Goal: Task Accomplishment & Management: Manage account settings

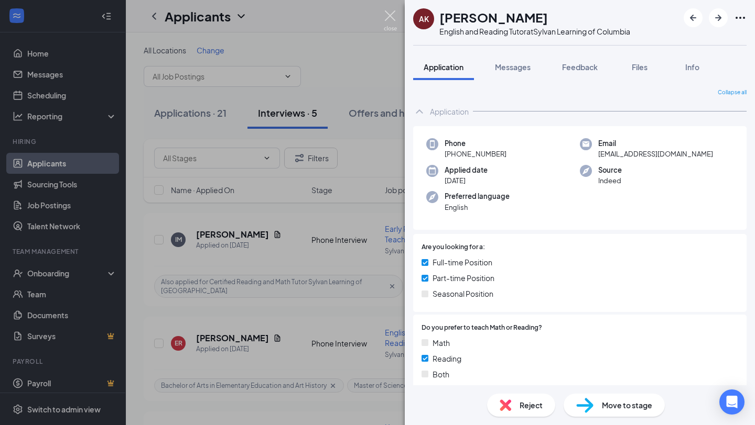
click at [389, 15] on body "Home Messages Scheduling Reporting Hiring Applicants Sourcing Tools Job Posting…" at bounding box center [377, 212] width 755 height 425
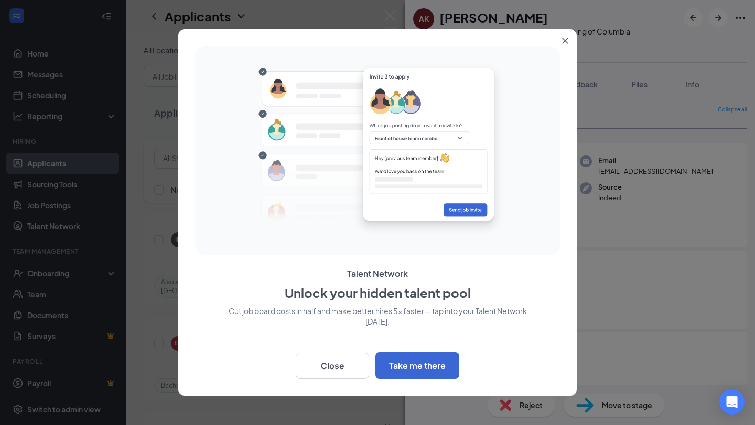
click at [567, 43] on icon "Close" at bounding box center [565, 41] width 6 height 6
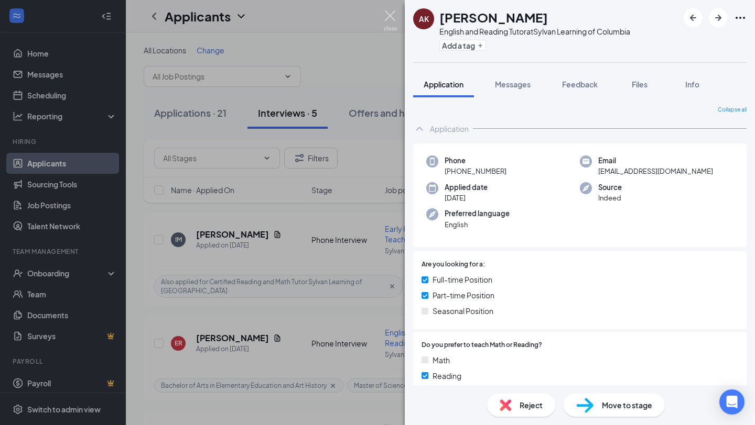
click at [388, 17] on img at bounding box center [390, 20] width 13 height 20
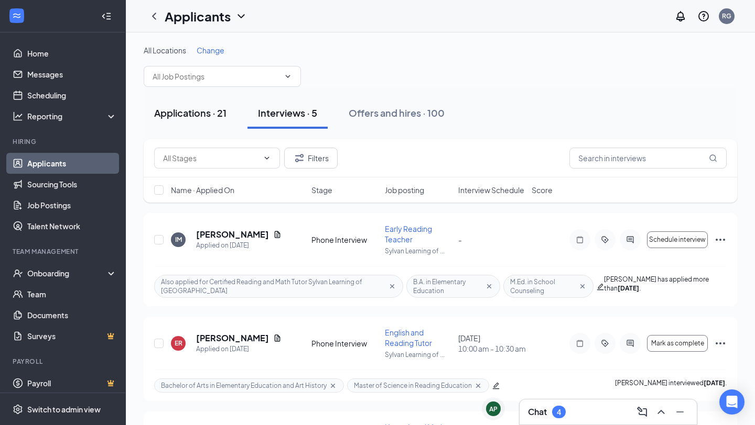
click at [197, 108] on div "Applications · 21" at bounding box center [190, 112] width 72 height 13
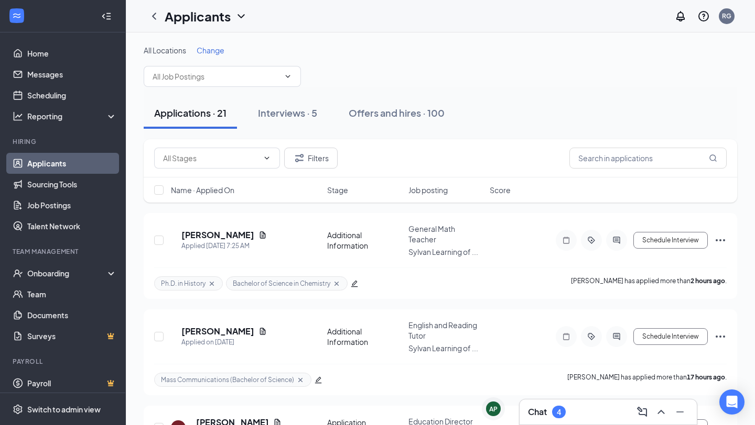
scroll to position [40, 0]
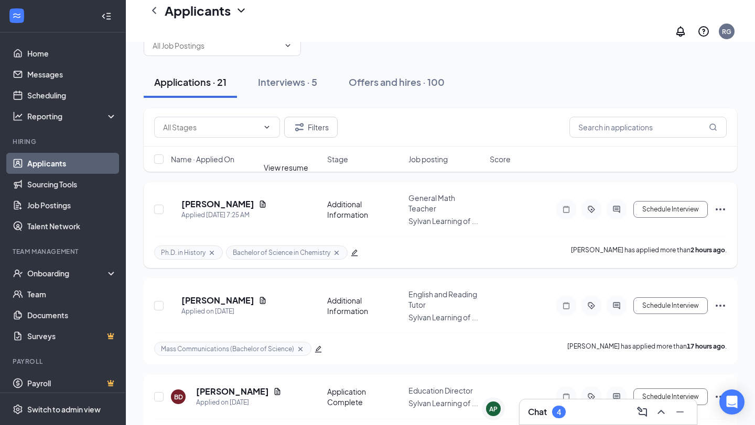
click at [267, 200] on icon "Document" at bounding box center [262, 204] width 8 height 8
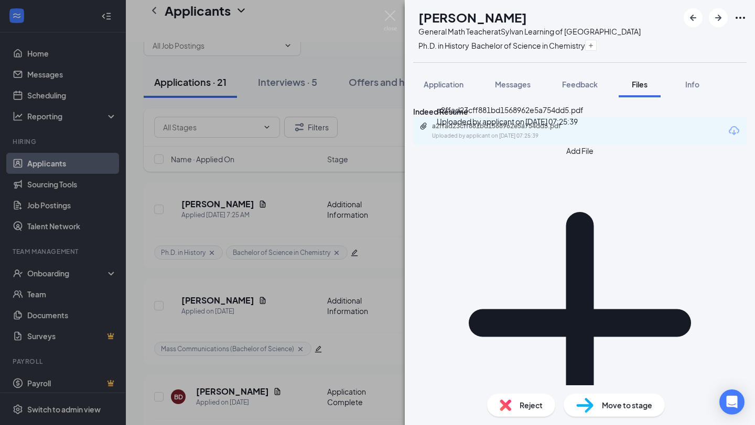
click at [510, 130] on div "a2ffad23cff881bd1568962e5a754dd5.pdf" at bounding box center [505, 126] width 147 height 8
click at [389, 10] on img at bounding box center [390, 20] width 13 height 20
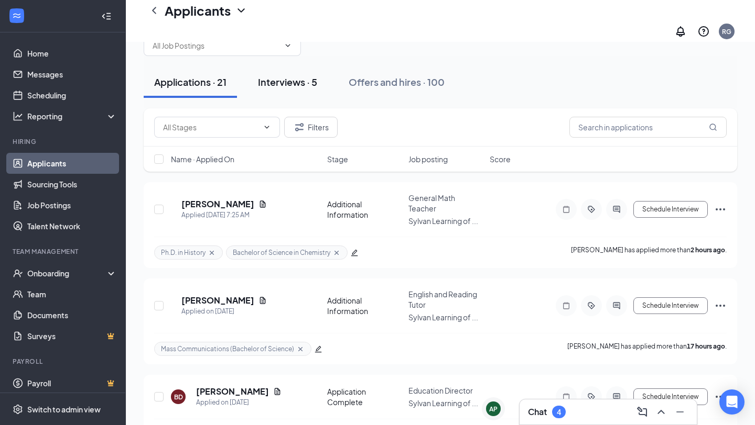
click at [292, 75] on div "Interviews · 5" at bounding box center [287, 81] width 59 height 13
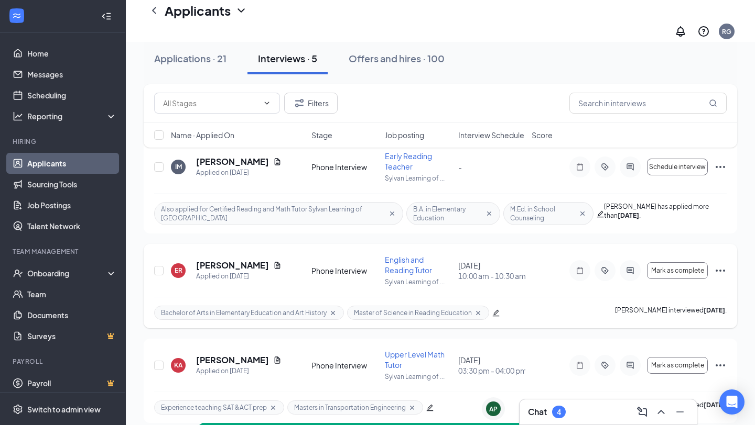
scroll to position [81, 0]
click at [273, 263] on icon "Document" at bounding box center [277, 267] width 8 height 8
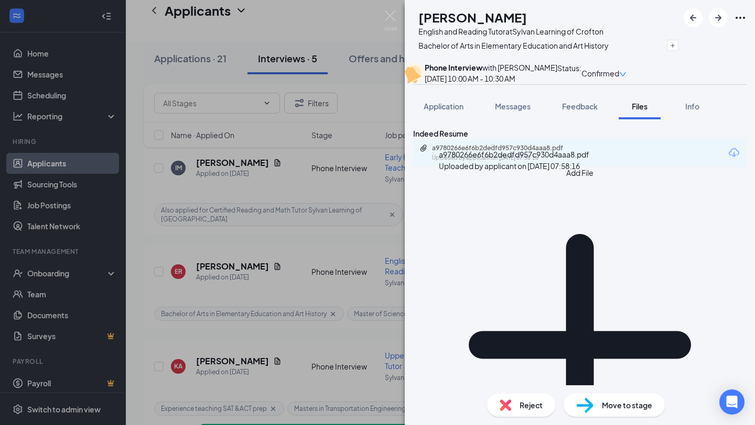
click at [529, 162] on div "Uploaded by applicant on [DATE] 07:58:16" at bounding box center [510, 158] width 157 height 8
click at [396, 18] on img at bounding box center [390, 20] width 13 height 20
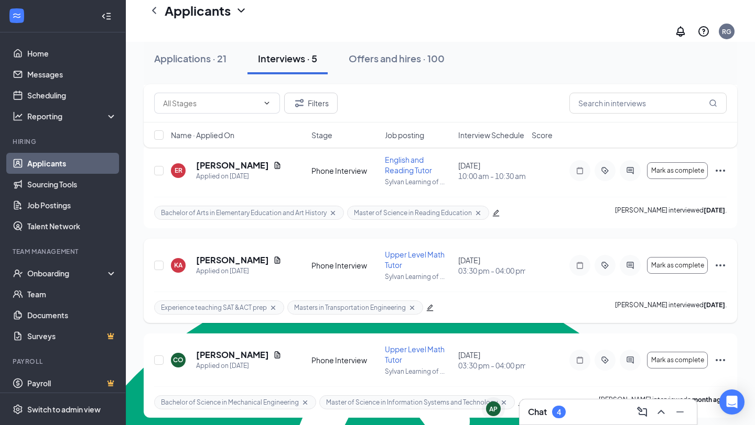
scroll to position [185, 0]
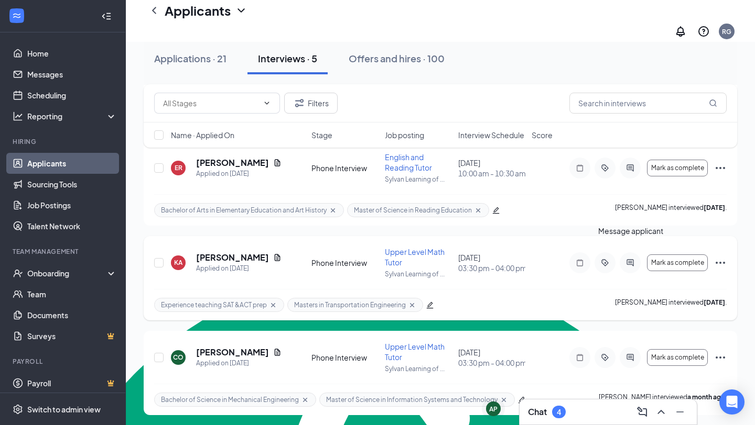
click at [632, 259] on icon "ActiveChat" at bounding box center [629, 262] width 7 height 7
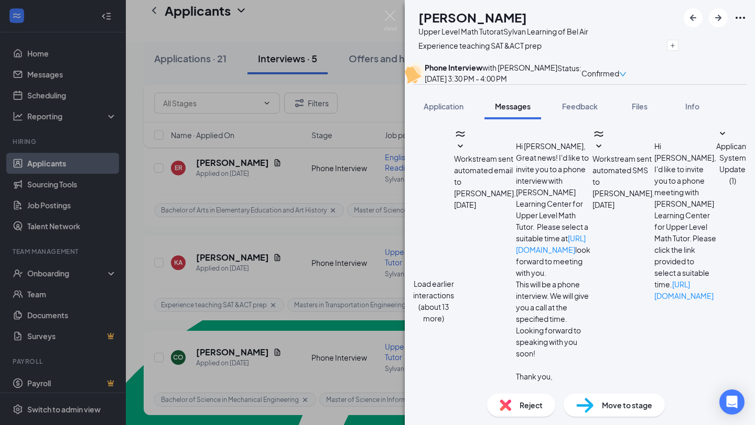
type textarea "H"
click at [392, 14] on img at bounding box center [390, 20] width 13 height 20
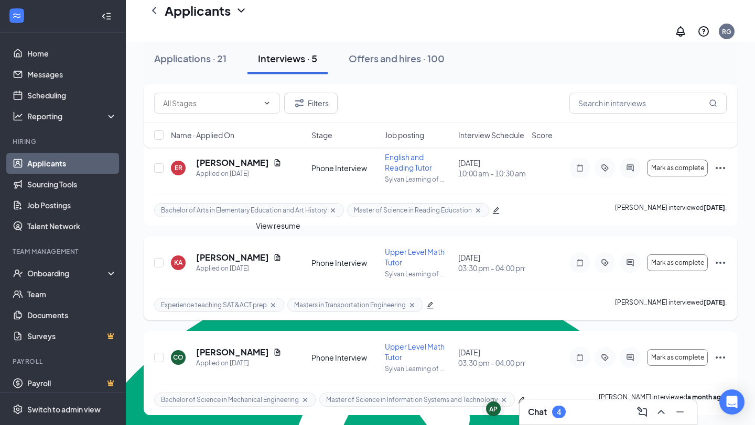
click at [277, 254] on icon "Document" at bounding box center [277, 258] width 8 height 8
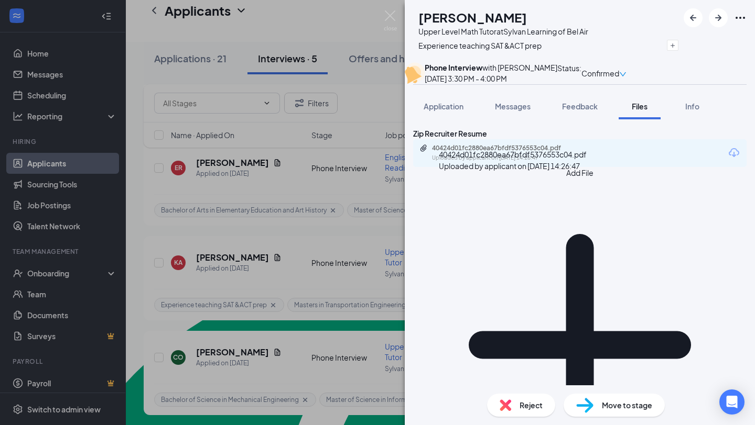
click at [496, 152] on div "40424d01fc2880ea67bfdf5376553c04.pdf" at bounding box center [505, 148] width 147 height 8
click at [391, 18] on img at bounding box center [390, 20] width 13 height 20
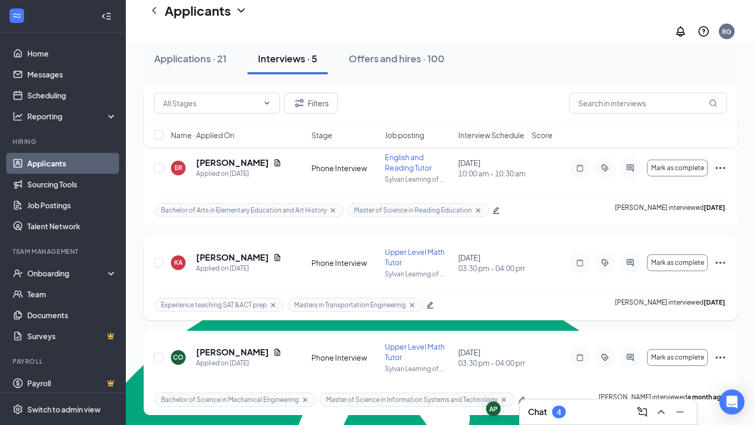
click at [716, 262] on icon "Ellipses" at bounding box center [719, 263] width 9 height 2
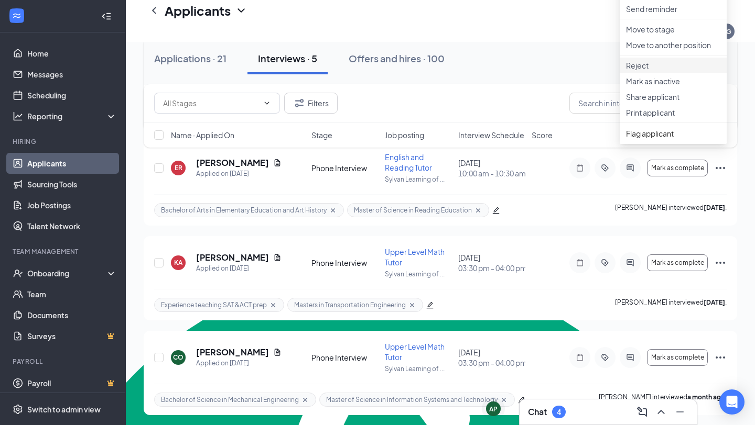
click at [644, 71] on p "Reject" at bounding box center [673, 65] width 94 height 10
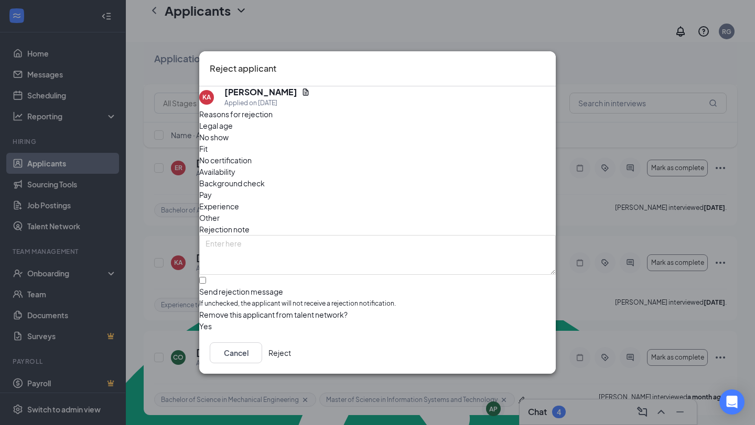
click at [208, 148] on span "Fit" at bounding box center [203, 149] width 8 height 12
click at [199, 321] on button "button" at bounding box center [199, 327] width 0 height 12
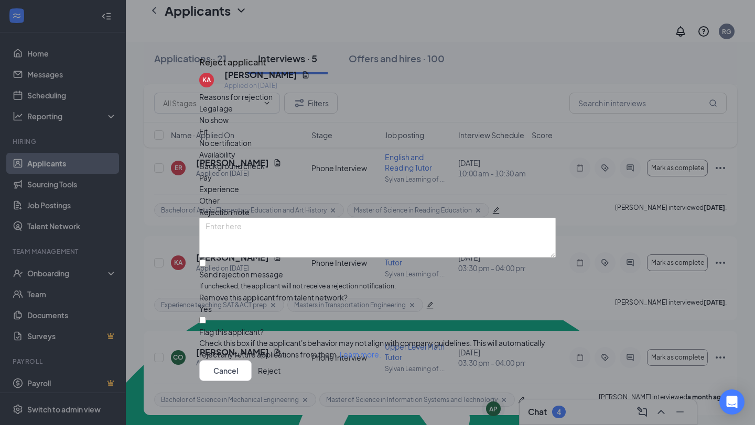
click at [280, 374] on button "Reject" at bounding box center [269, 371] width 23 height 21
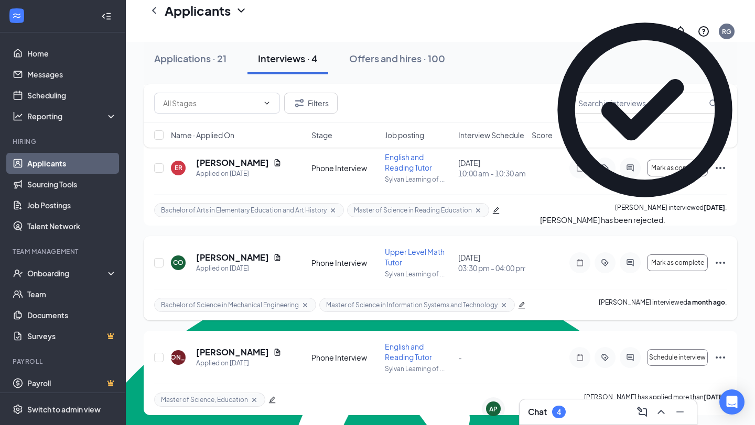
scroll to position [178, 0]
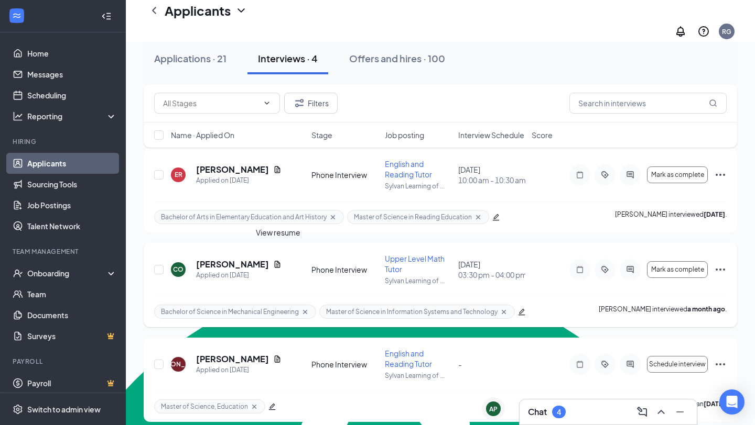
click at [279, 261] on icon "Document" at bounding box center [278, 264] width 6 height 7
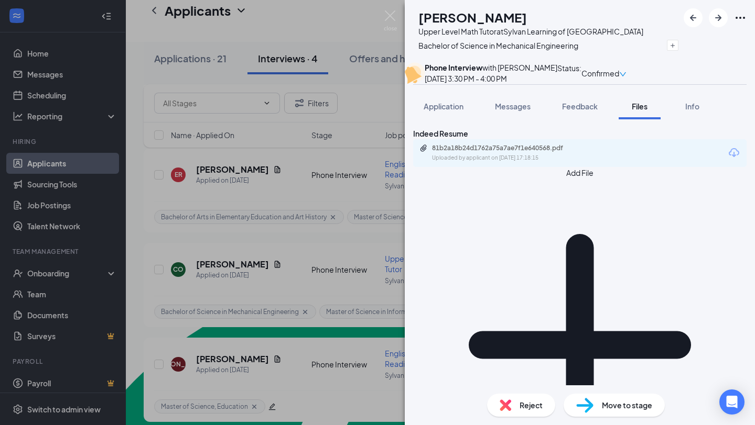
click at [605, 167] on div "81b2a18b24d1762a75a7ae7f1e640568.pdf Uploaded by applicant on [DATE] 17:18:15" at bounding box center [579, 153] width 333 height 28
click at [559, 152] on div "81b2a18b24d1762a75a7ae7f1e640568.pdf" at bounding box center [505, 148] width 147 height 8
click at [398, 15] on div "CO [PERSON_NAME] Upper Level Math Tutor at Sylvan Learning of Catonsville Bache…" at bounding box center [377, 212] width 755 height 425
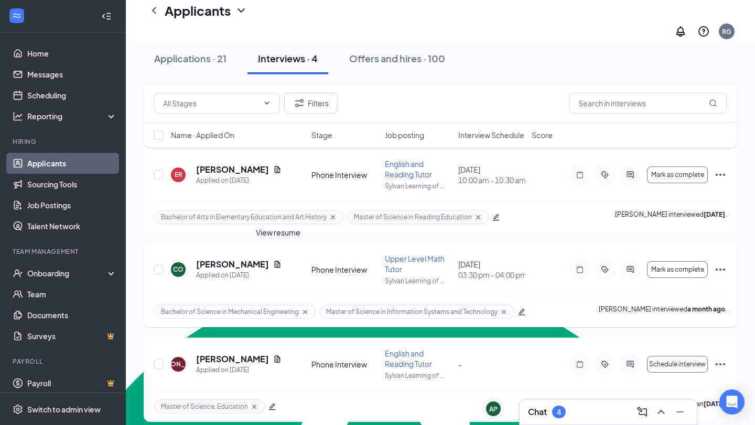
click at [279, 260] on icon "Document" at bounding box center [277, 264] width 8 height 8
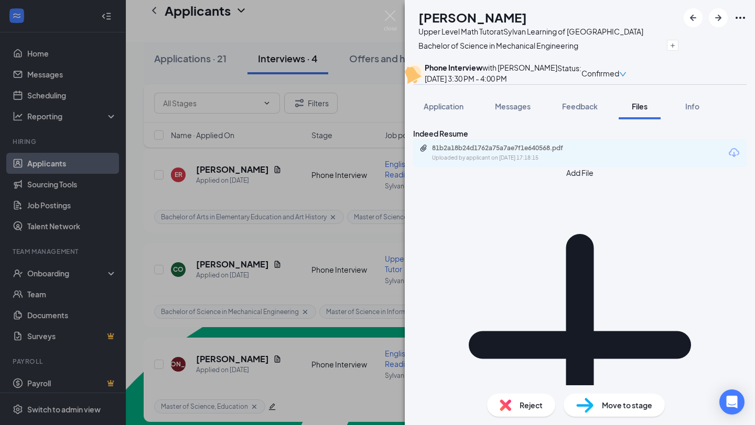
click at [727, 159] on icon "Download" at bounding box center [733, 153] width 13 height 13
